Goal: Task Accomplishment & Management: Use online tool/utility

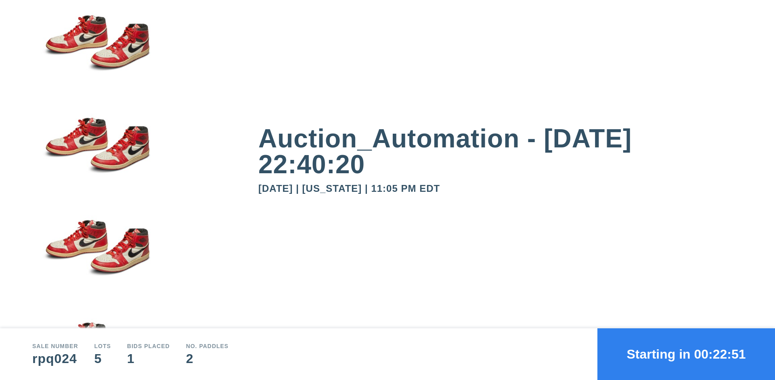
click at [687, 354] on button "Starting in 00:22:51" at bounding box center [687, 354] width 178 height 52
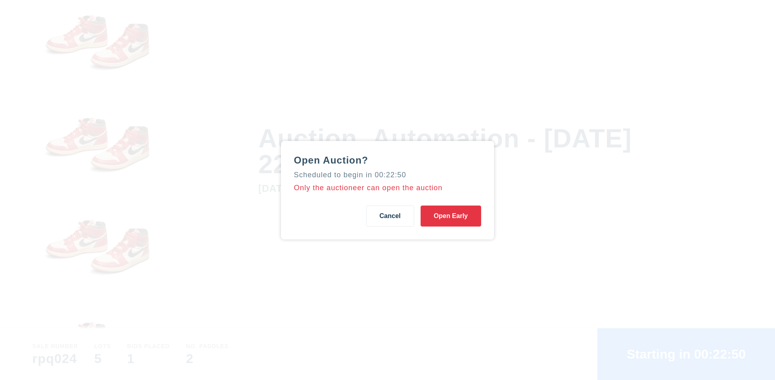
click at [451, 216] on button "Open Early" at bounding box center [451, 216] width 61 height 21
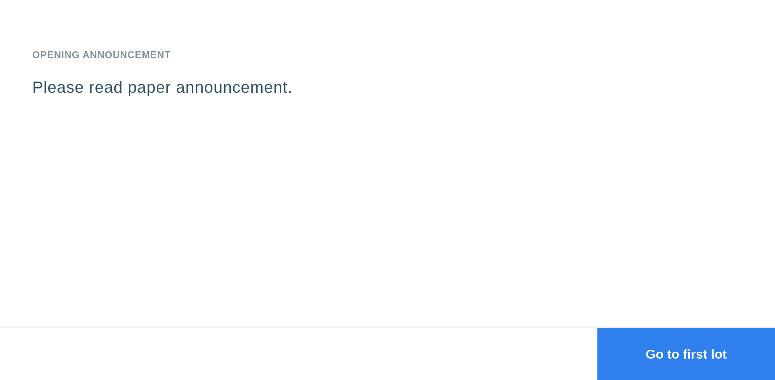
click at [687, 354] on button "Go to first lot" at bounding box center [687, 354] width 178 height 52
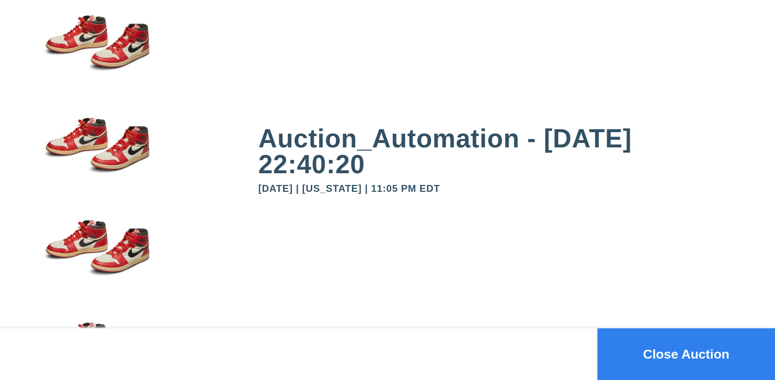
click at [687, 354] on button "Close Auction" at bounding box center [687, 354] width 178 height 52
